Goal: Information Seeking & Learning: Learn about a topic

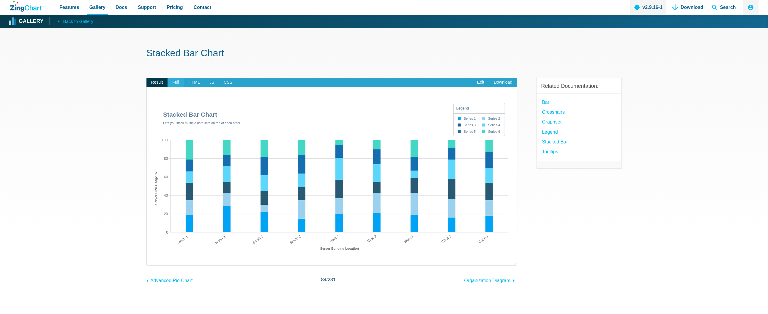
click at [175, 82] on span "Full" at bounding box center [176, 83] width 16 height 10
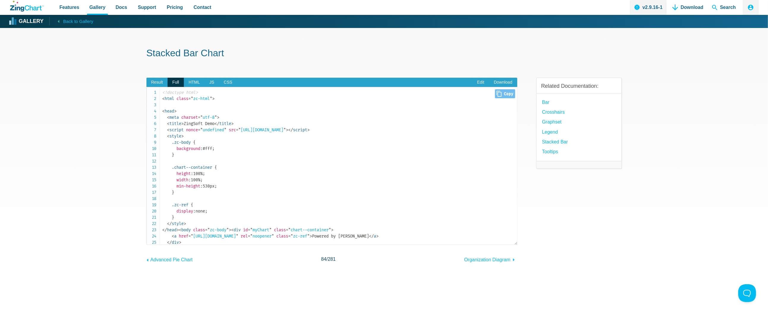
scroll to position [216, 0]
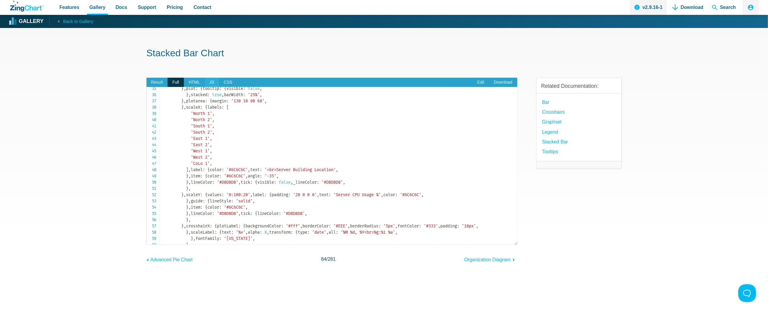
click at [209, 84] on span "JS" at bounding box center [212, 83] width 14 height 10
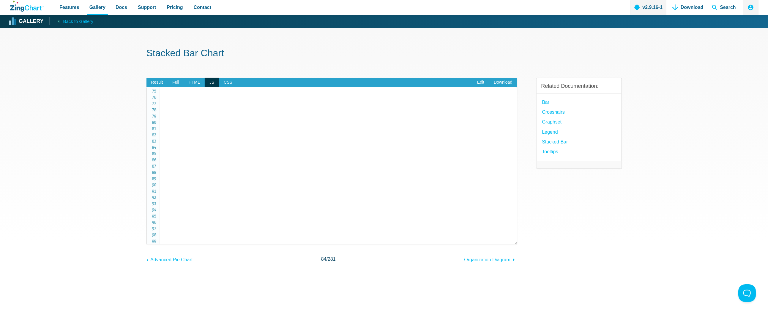
scroll to position [648, 0]
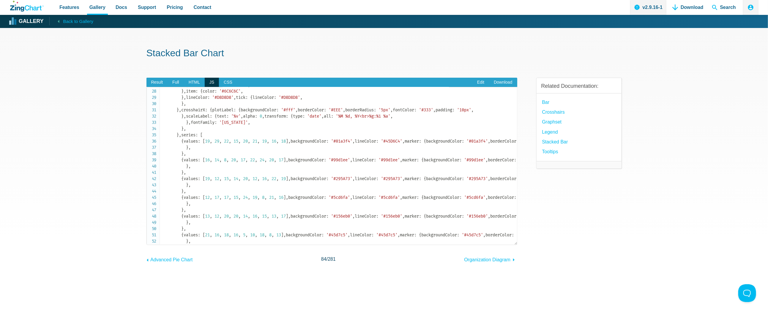
scroll to position [0, 0]
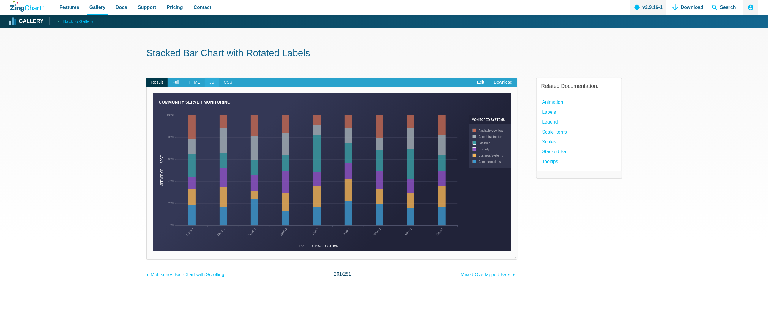
click at [212, 80] on span "JS" at bounding box center [212, 83] width 14 height 10
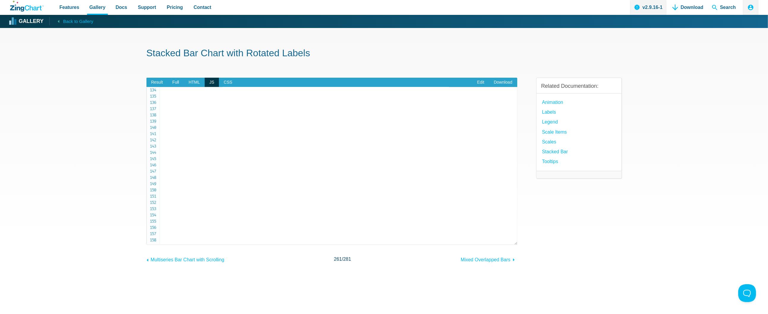
scroll to position [838, 0]
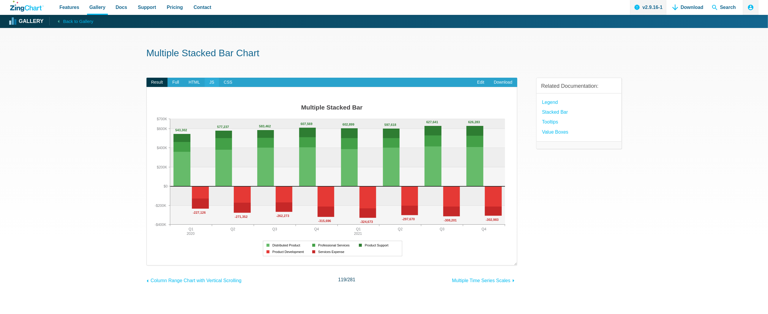
click at [214, 83] on span "JS" at bounding box center [212, 83] width 14 height 10
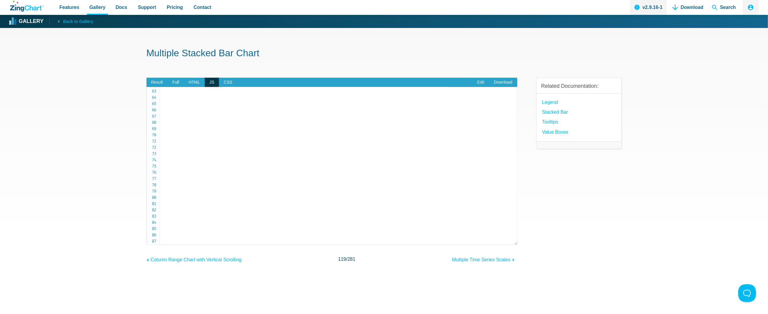
scroll to position [405, 0]
drag, startPoint x: 208, startPoint y: 137, endPoint x: 231, endPoint y: 137, distance: 23.5
copy code "stack : 1 ,"
drag, startPoint x: 153, startPoint y: 86, endPoint x: 157, endPoint y: 85, distance: 3.4
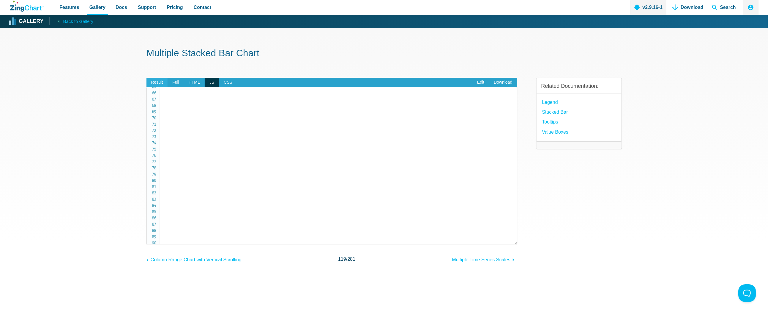
click at [154, 85] on span "Result" at bounding box center [157, 83] width 21 height 10
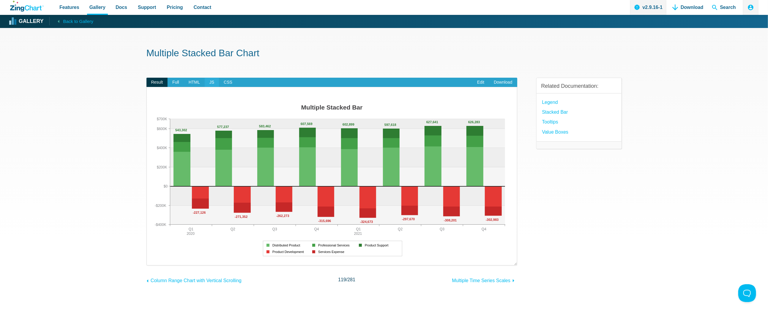
click at [213, 82] on span "JS" at bounding box center [212, 83] width 14 height 10
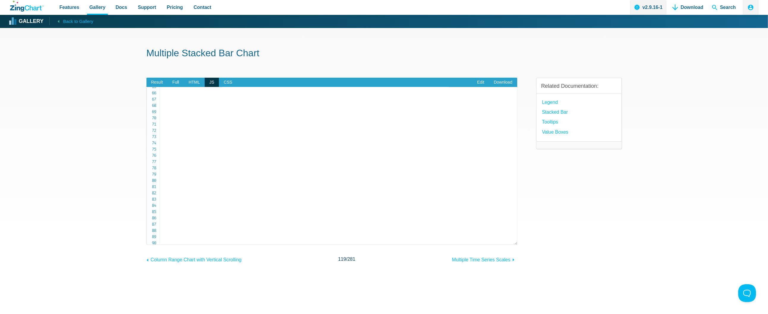
drag, startPoint x: 177, startPoint y: 131, endPoint x: 234, endPoint y: 141, distance: 57.9
copy code "backgroundColor : '#66bb6a' , stack : 1 ,"
drag, startPoint x: 182, startPoint y: 169, endPoint x: 203, endPoint y: 177, distance: 23.2
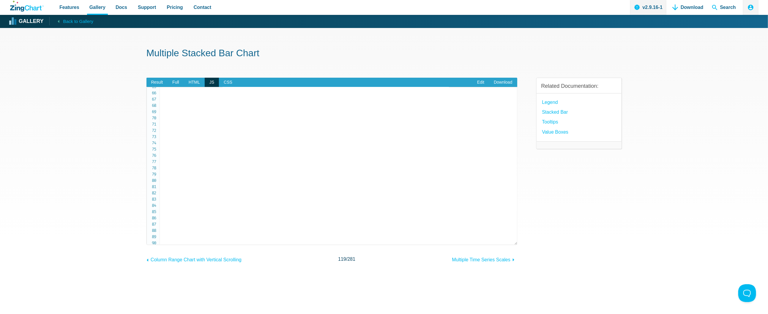
copy code "backgroundColor : '#43a047' , stack : 1 ,"
drag, startPoint x: 198, startPoint y: 162, endPoint x: 219, endPoint y: 169, distance: 22.6
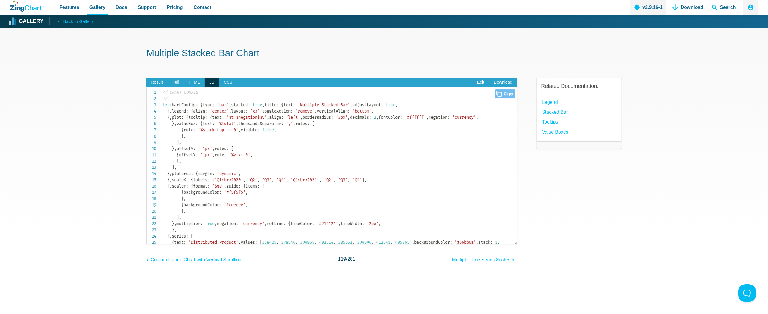
scroll to position [0, 0]
click at [172, 119] on code "// CHART CONFIG // ----------------------------- let chartConfig = { type : 'ba…" at bounding box center [340, 226] width 355 height 275
click at [173, 119] on code "// CHART CONFIG // ----------------------------- let chartConfig = { type : 'ba…" at bounding box center [340, 226] width 355 height 275
copy code "stacked"
drag, startPoint x: 184, startPoint y: 115, endPoint x: 169, endPoint y: 115, distance: 15.5
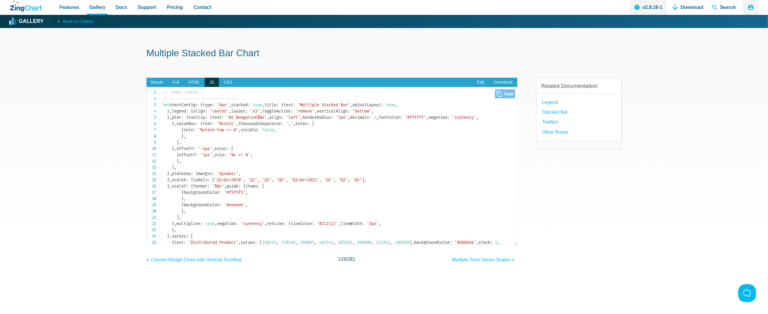
click at [184, 115] on code "// CHART CONFIG // ----------------------------- let chartConfig = { type : 'ba…" at bounding box center [340, 226] width 355 height 275
drag, startPoint x: 166, startPoint y: 115, endPoint x: 215, endPoint y: 118, distance: 49.5
click at [215, 118] on code "// CHART CONFIG // ----------------------------- let chartConfig = { type : 'ba…" at bounding box center [340, 226] width 355 height 275
copy code "stacked : true ,"
click at [147, 81] on section "Multiple Stacked Bar Chart Result Full HTML JS CSS Edit Download ​ Powered by Z…" at bounding box center [384, 181] width 768 height 306
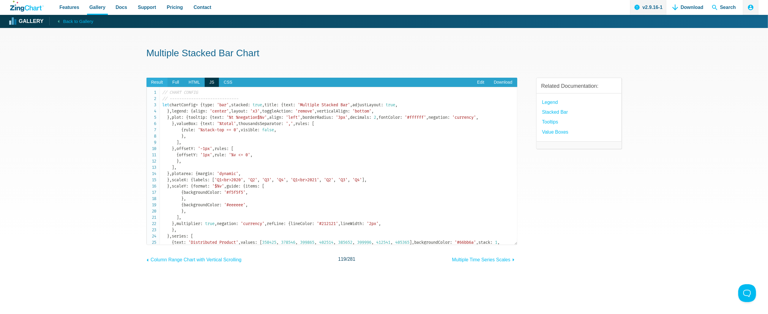
click at [158, 82] on span "Result" at bounding box center [157, 83] width 21 height 10
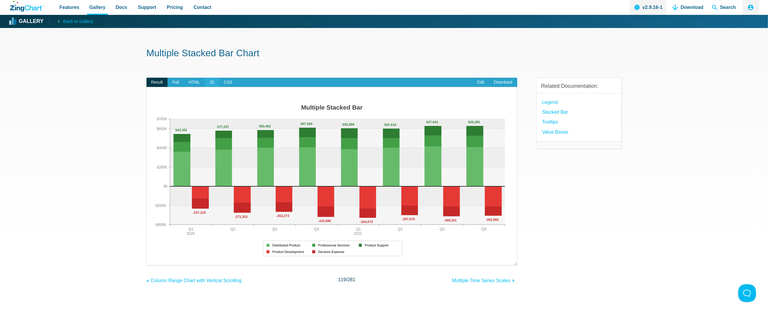
click at [210, 80] on span "JS" at bounding box center [212, 83] width 14 height 10
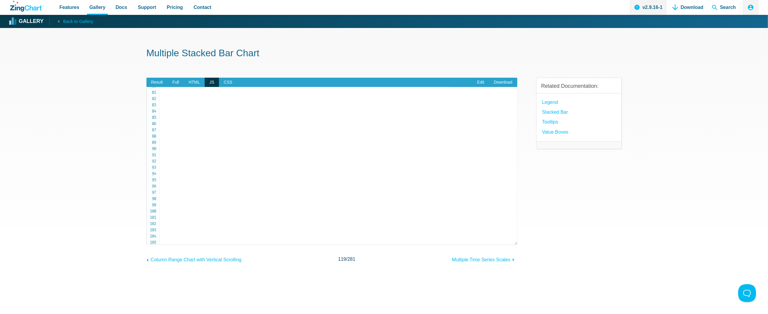
scroll to position [540, 0]
drag, startPoint x: 178, startPoint y: 168, endPoint x: 254, endPoint y: 171, distance: 75.8
copy code "backgroundColor : '#c62828' ,"
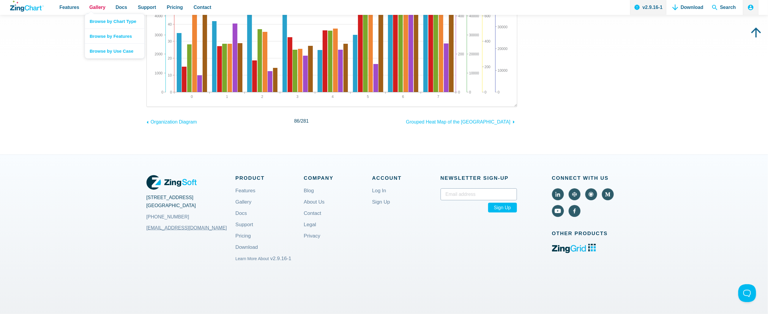
scroll to position [27, 0]
